Goal: Communication & Community: Answer question/provide support

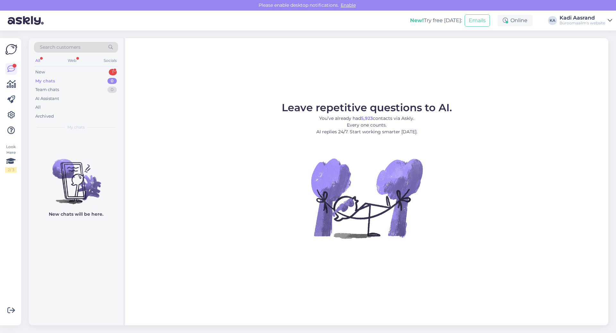
click at [76, 65] on div "All Web Socials" at bounding box center [76, 61] width 84 height 10
click at [76, 75] on div "New 1" at bounding box center [76, 72] width 84 height 9
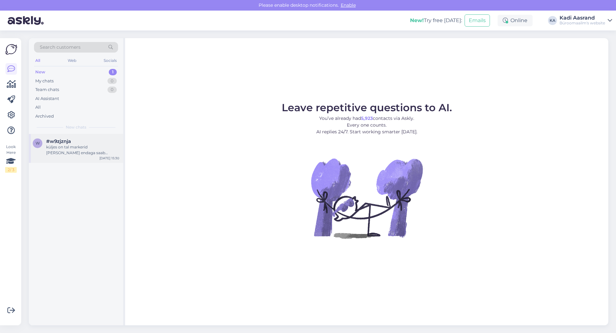
click at [87, 144] on div "#w9zjznja" at bounding box center [82, 142] width 73 height 6
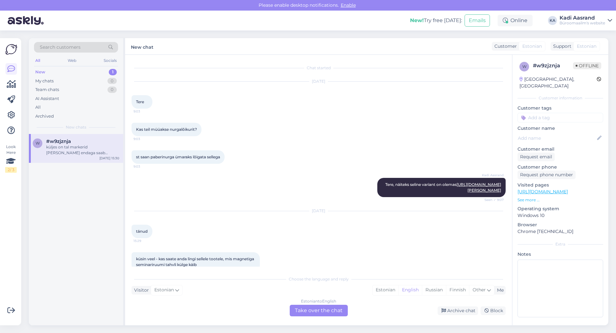
scroll to position [51, 0]
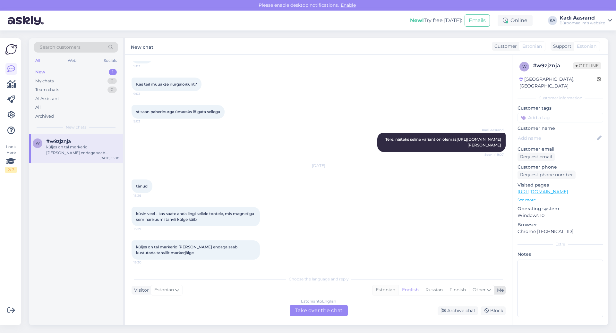
click at [390, 288] on div "Estonian" at bounding box center [386, 291] width 26 height 10
click at [333, 310] on div "Estonian to Estonian Take over the chat" at bounding box center [319, 311] width 58 height 12
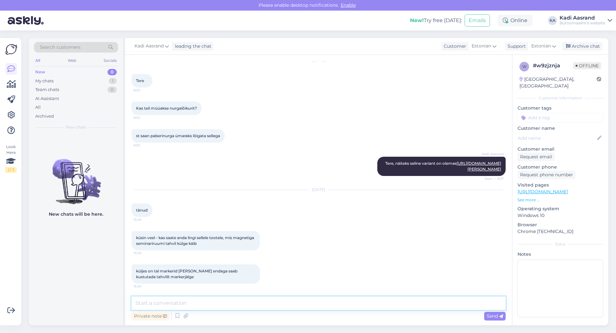
click at [182, 304] on textarea at bounding box center [319, 303] width 374 height 13
type textarea "[PERSON_NAME], proovisin otsida ning ei leidnud hetkel, et meil oleks valikus s…"
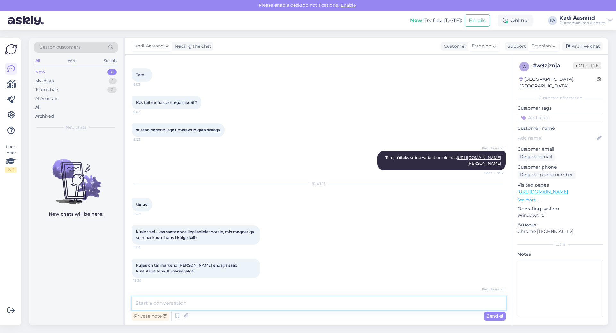
scroll to position [60, 0]
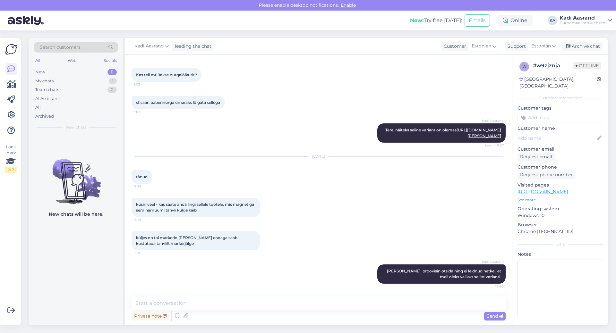
click at [350, 241] on div "küljes on tal markerid [PERSON_NAME] endaga saab kustutada tahvlilt markerjälge…" at bounding box center [319, 240] width 374 height 33
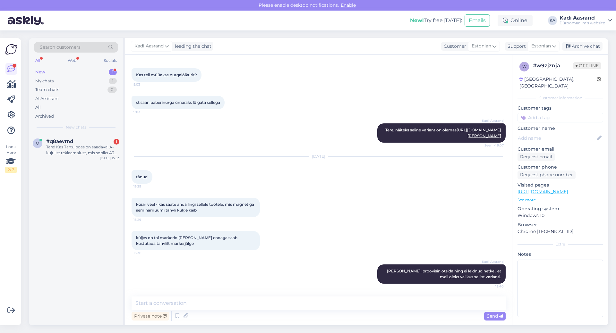
click at [66, 71] on div "New 1" at bounding box center [76, 72] width 84 height 9
click at [80, 146] on div "Tere! Kas Tartu poes on saadaval A-kujulist reklaamalust, mis sobiks A3 suuruse…" at bounding box center [82, 150] width 73 height 12
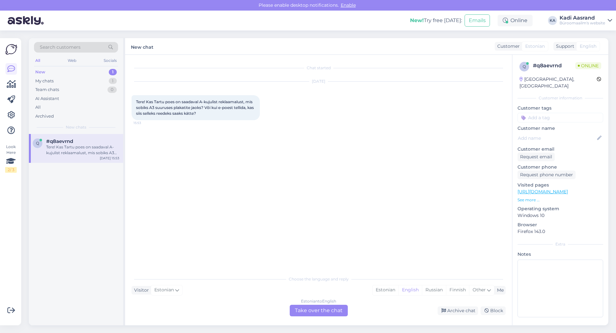
click at [346, 199] on div "Chat started [DATE] Tere! Kas Tartu poes on saadaval A-kujulist reklaamalust, m…" at bounding box center [322, 164] width 380 height 206
click at [379, 289] on div "Estonian" at bounding box center [386, 291] width 26 height 10
click at [323, 312] on div "Estonian to Estonian Take over the chat" at bounding box center [319, 311] width 58 height 12
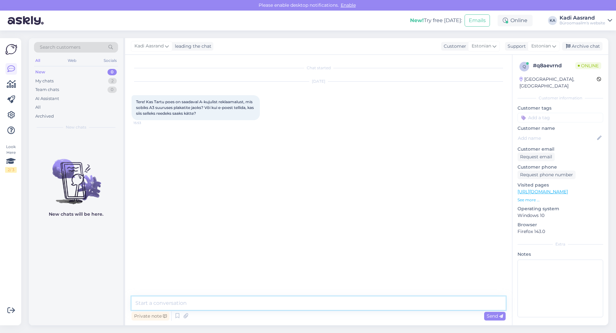
click at [321, 308] on textarea at bounding box center [319, 303] width 374 height 13
paste textarea "Kaupluse juhataja: [PHONE_NUMBER] Kaupluse telefon [PHONE_NUMBER] E-post: [EMAI…"
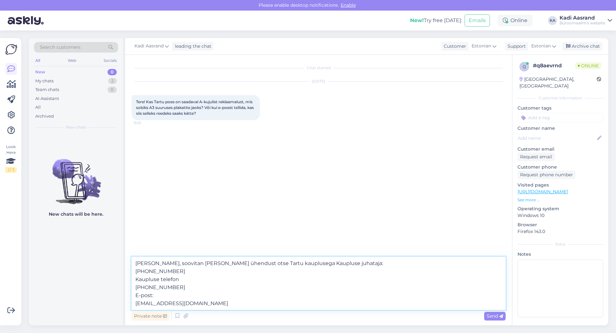
click at [134, 271] on textarea "[PERSON_NAME], soovitan [PERSON_NAME] ühendust otse Tartu kauplusega Kaupluse j…" at bounding box center [319, 283] width 374 height 53
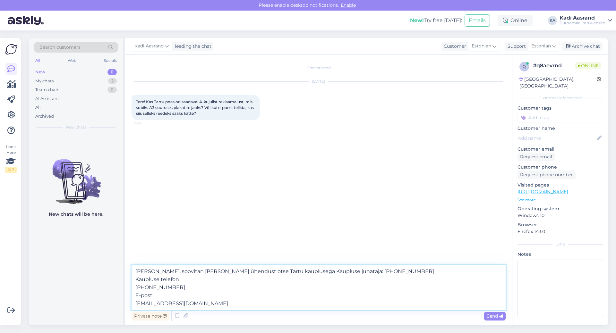
click at [134, 289] on textarea "[PERSON_NAME], soovitan [PERSON_NAME] ühendust otse Tartu kauplusega Kaupluse j…" at bounding box center [319, 287] width 374 height 45
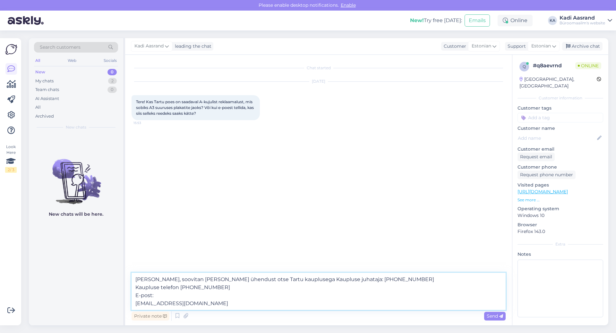
click at [135, 304] on textarea "[PERSON_NAME], soovitan [PERSON_NAME] ühendust otse Tartu kauplusega Kaupluse j…" at bounding box center [319, 291] width 374 height 37
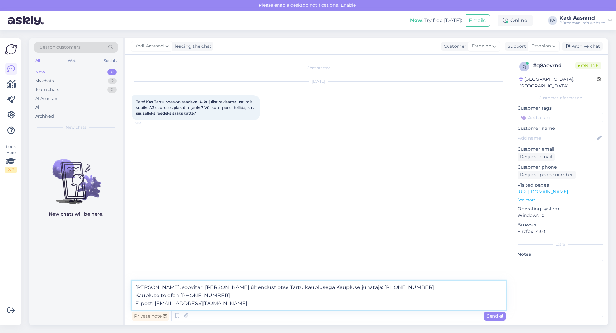
click at [246, 307] on textarea "[PERSON_NAME], soovitan [PERSON_NAME] ühendust otse Tartu kauplusega Kaupluse j…" at bounding box center [319, 295] width 374 height 29
type textarea "Tere, soovitan [PERSON_NAME] ühendust otse Tartu kauplusega Kaupluse juhataja: …"
click at [494, 316] on span "Send" at bounding box center [495, 317] width 16 height 6
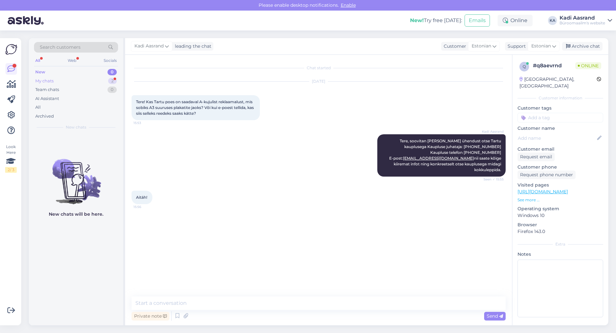
click at [53, 80] on div "My chats" at bounding box center [44, 81] width 18 height 6
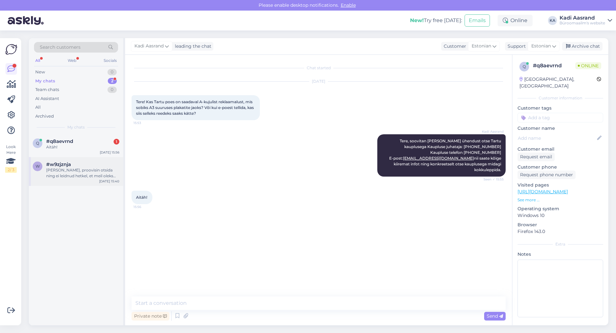
click at [79, 173] on div "[PERSON_NAME], proovisin otsida ning ei leidnud hetkel, et meil oleks valikus s…" at bounding box center [82, 174] width 73 height 12
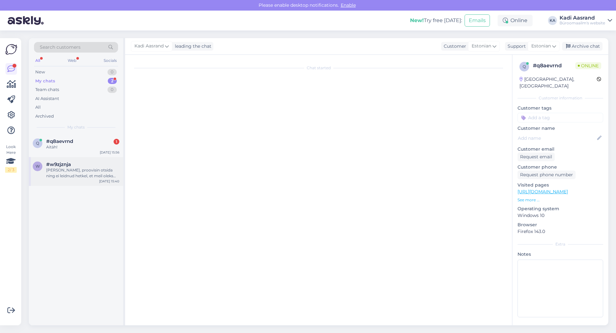
scroll to position [60, 0]
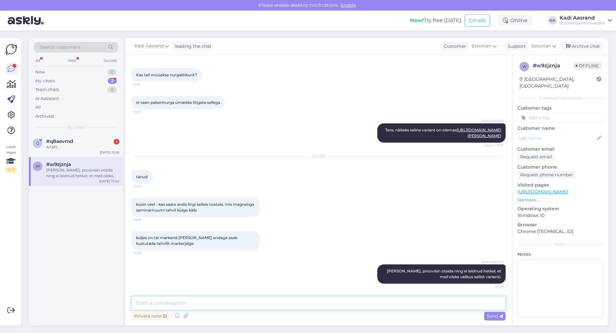
click at [310, 308] on textarea at bounding box center [319, 303] width 374 height 13
paste textarea "[URL][DOMAIN_NAME]"
type textarea "leidsime nüüd sellise variandi ning see peaks olema see mida mõtlete [URL][DOMA…"
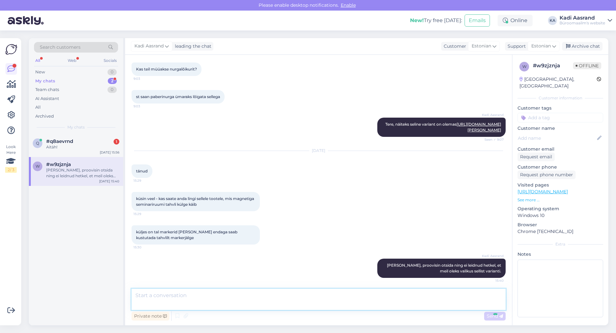
scroll to position [105, 0]
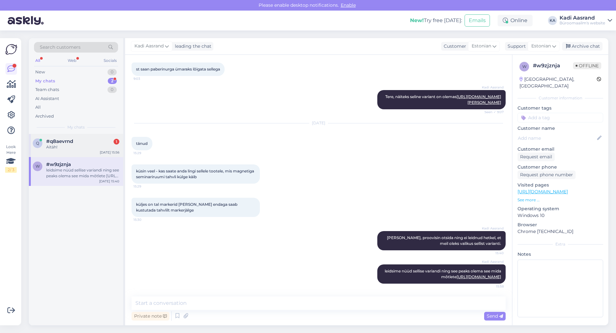
click at [75, 149] on div "Aitäh!" at bounding box center [82, 147] width 73 height 6
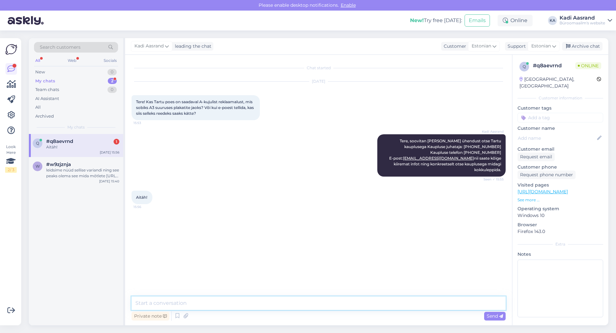
click at [227, 303] on textarea at bounding box center [319, 303] width 374 height 13
type textarea "[PERSON_NAME] [PERSON_NAME] õhtut!"
click at [500, 315] on icon at bounding box center [501, 317] width 4 height 4
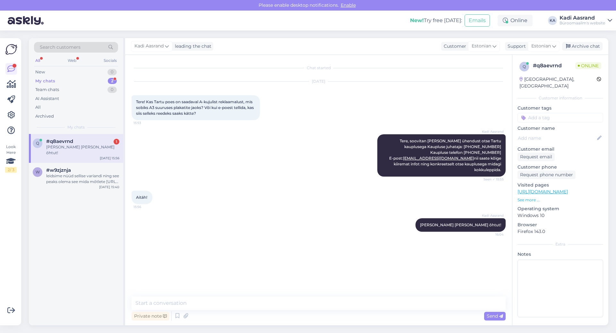
click at [57, 81] on div "My chats 2" at bounding box center [76, 81] width 84 height 9
click at [77, 147] on div "[PERSON_NAME] [PERSON_NAME] õhtut!" at bounding box center [82, 150] width 73 height 12
